Goal: Find specific page/section: Find specific page/section

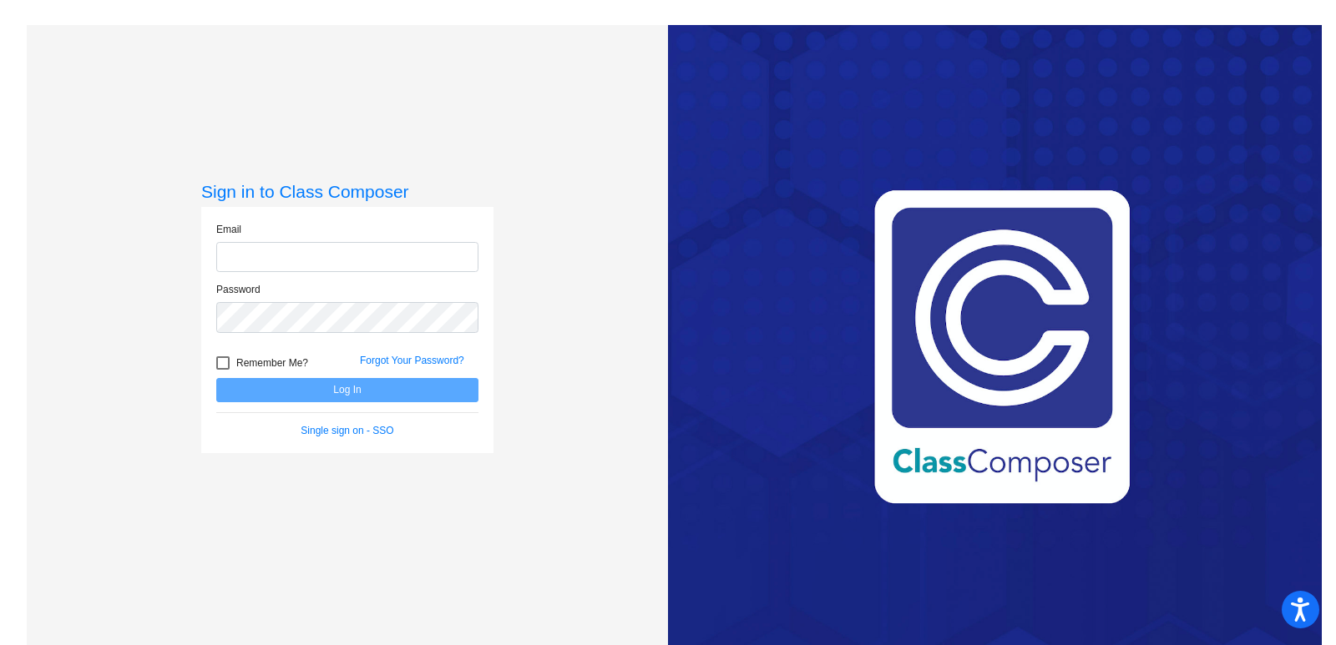
type input "[EMAIL_ADDRESS][DOMAIN_NAME]"
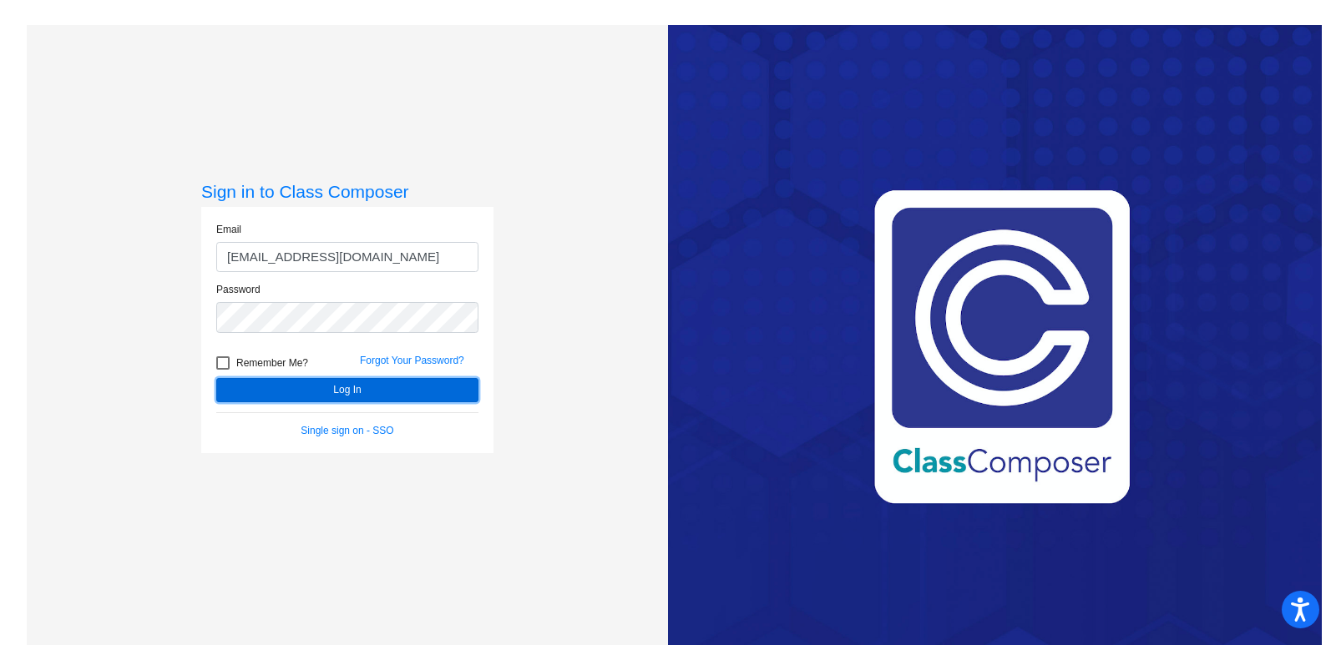
click at [369, 392] on button "Log In" at bounding box center [347, 390] width 262 height 24
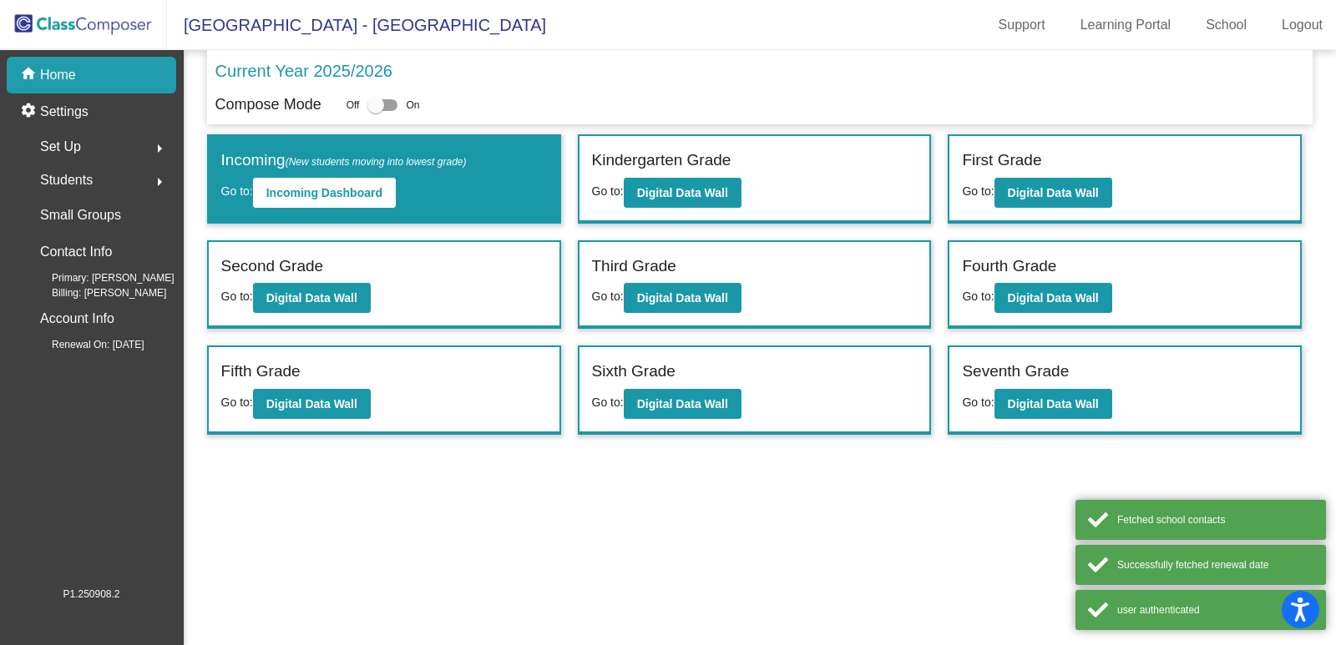
drag, startPoint x: 369, startPoint y: 392, endPoint x: 510, endPoint y: 539, distance: 203.7
click at [510, 539] on mat-sidenav-content "Current Year 2025/2026 Compose Mode Off On Incoming (New students moving into l…" at bounding box center [760, 347] width 1152 height 595
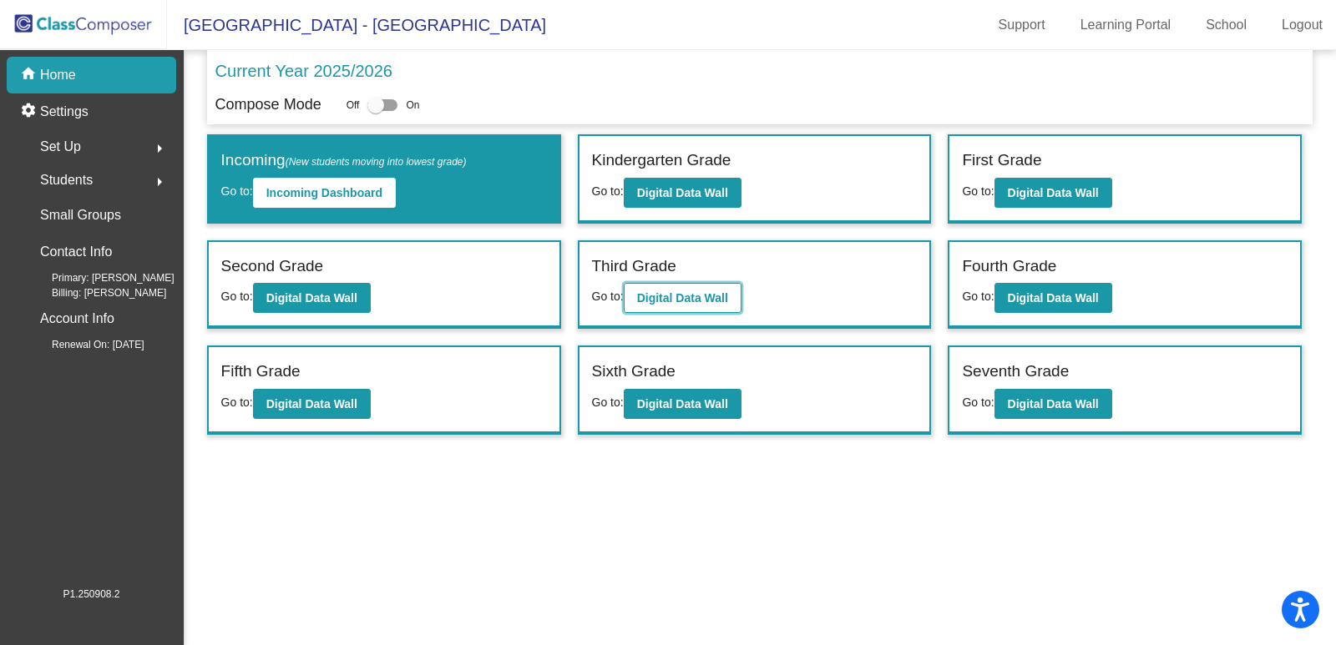
click at [661, 296] on b "Digital Data Wall" at bounding box center [682, 297] width 91 height 13
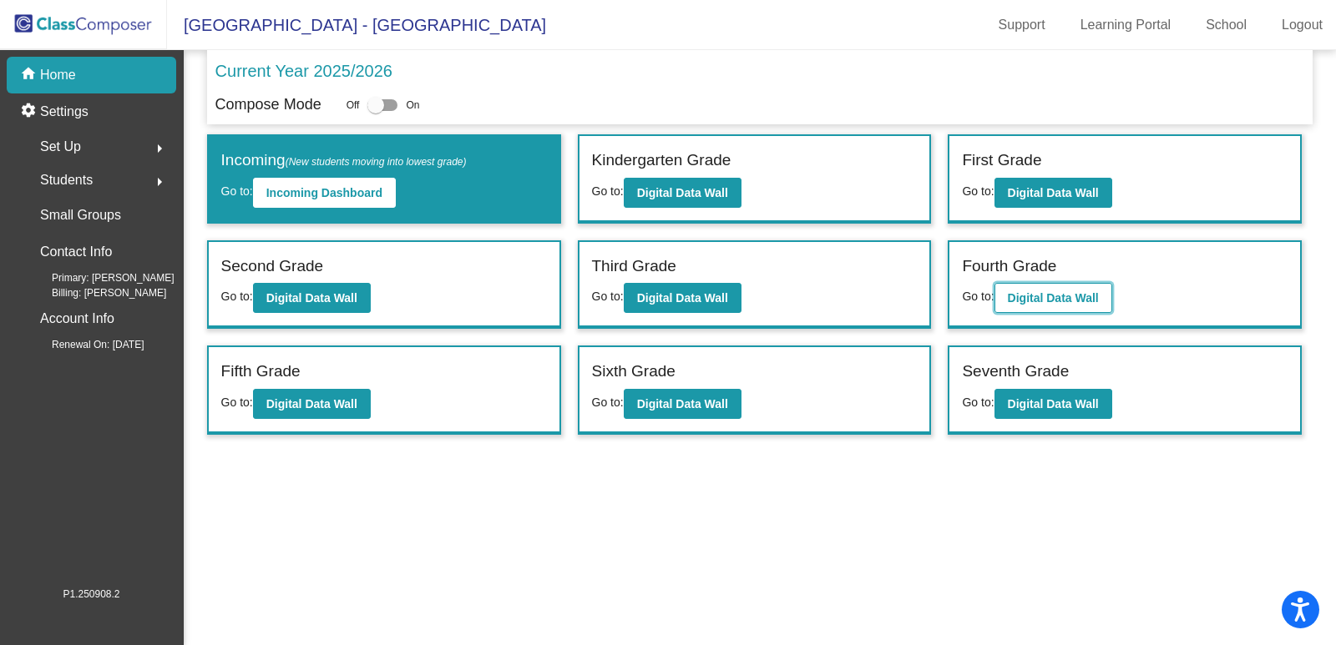
click at [1014, 296] on b "Digital Data Wall" at bounding box center [1053, 297] width 91 height 13
